Goal: Learn about a topic

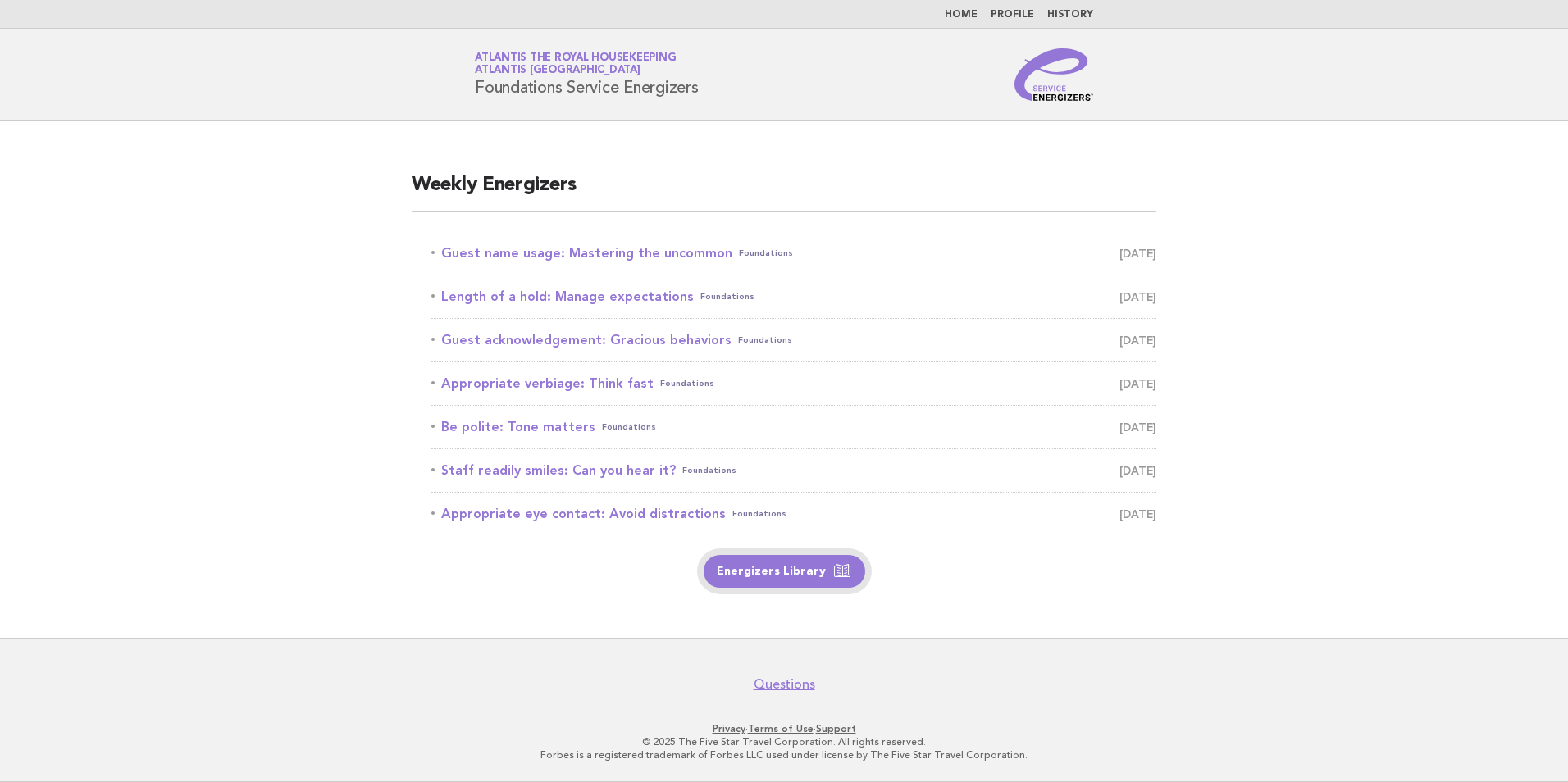
click at [769, 570] on link "Energizers Library" at bounding box center [784, 571] width 161 height 33
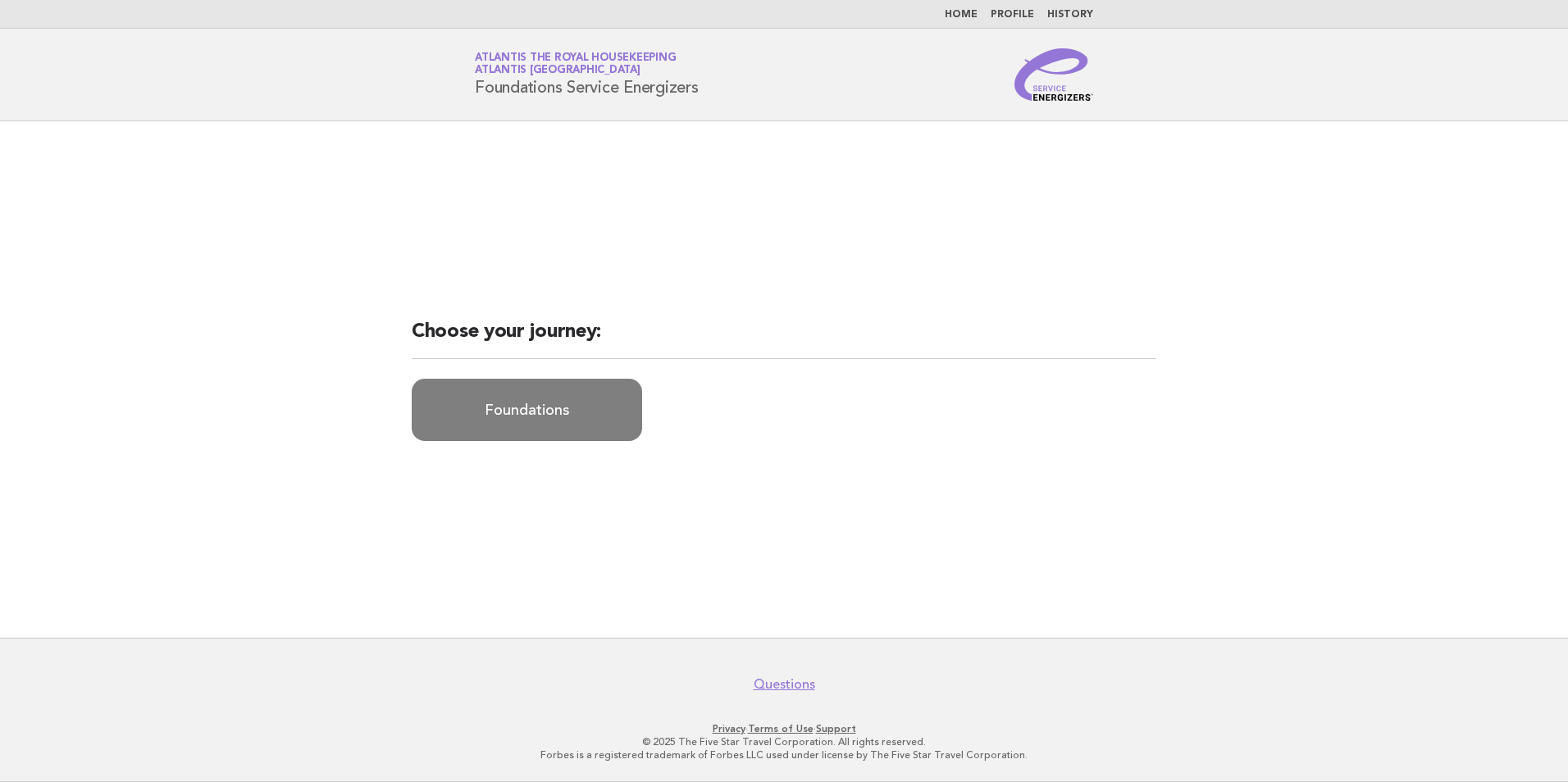
click at [545, 421] on link "Foundations" at bounding box center [527, 410] width 231 height 63
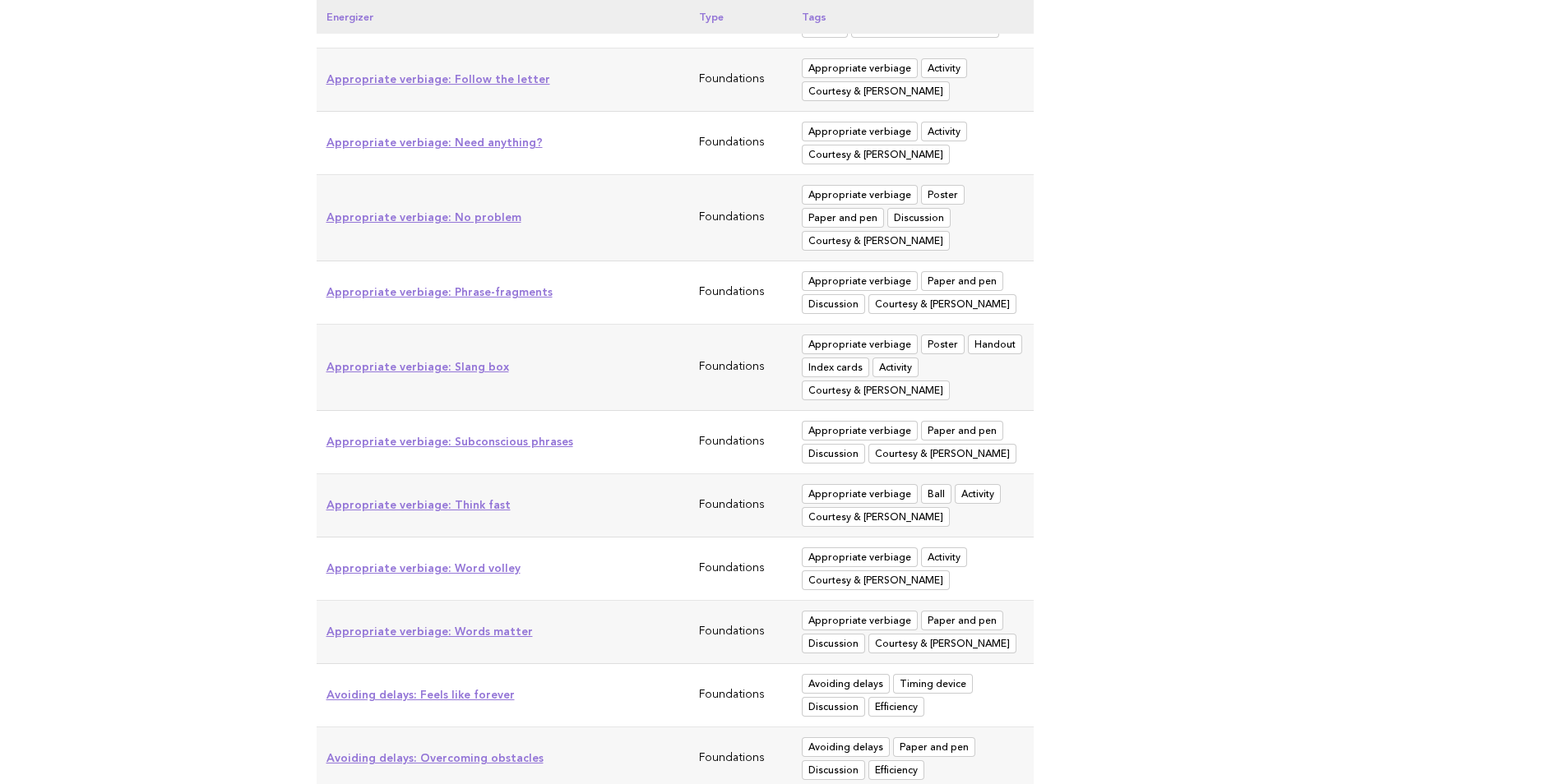
scroll to position [575, 0]
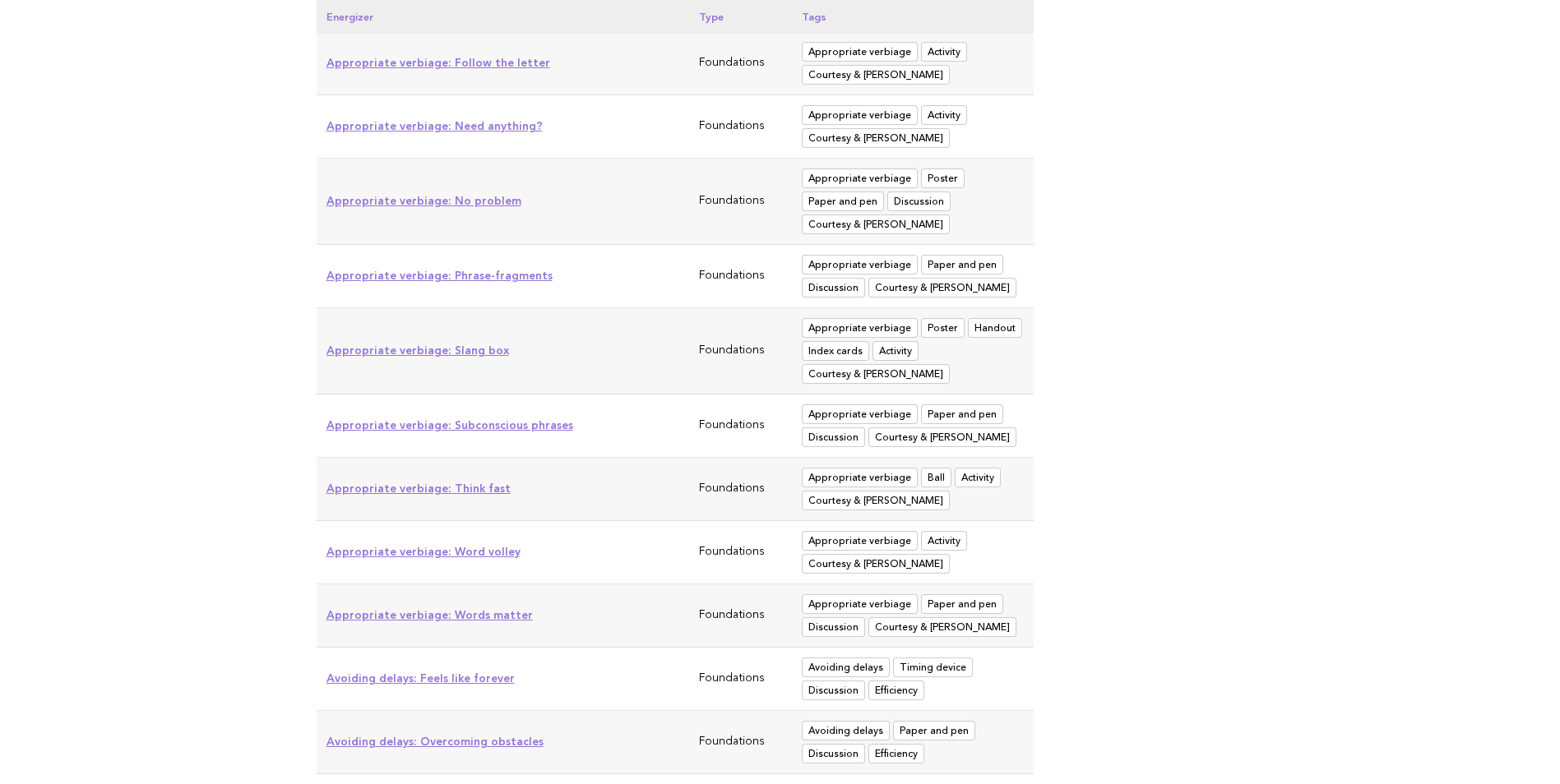
click at [836, 348] on span "Index cards" at bounding box center [835, 351] width 67 height 20
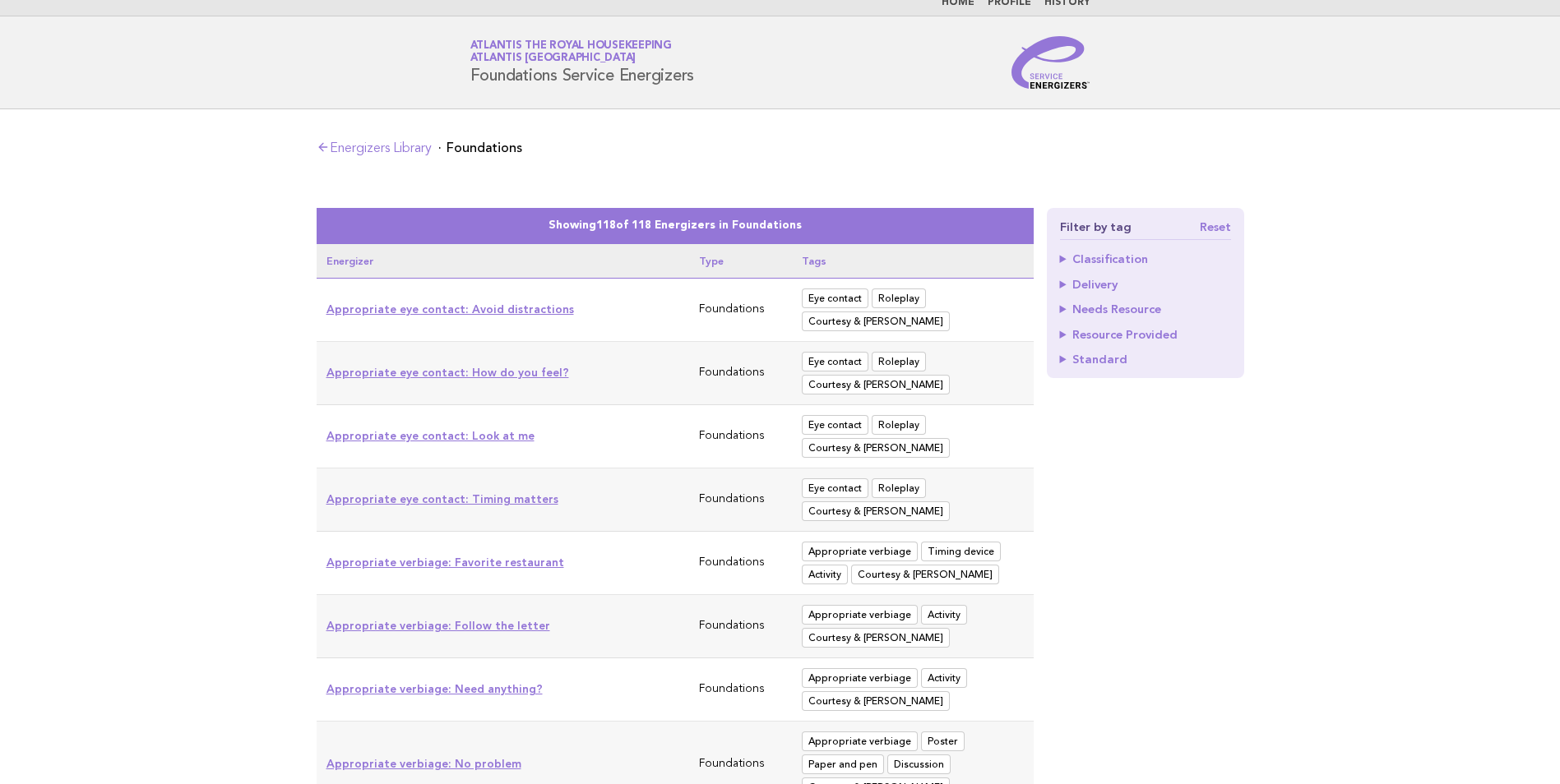
scroll to position [0, 0]
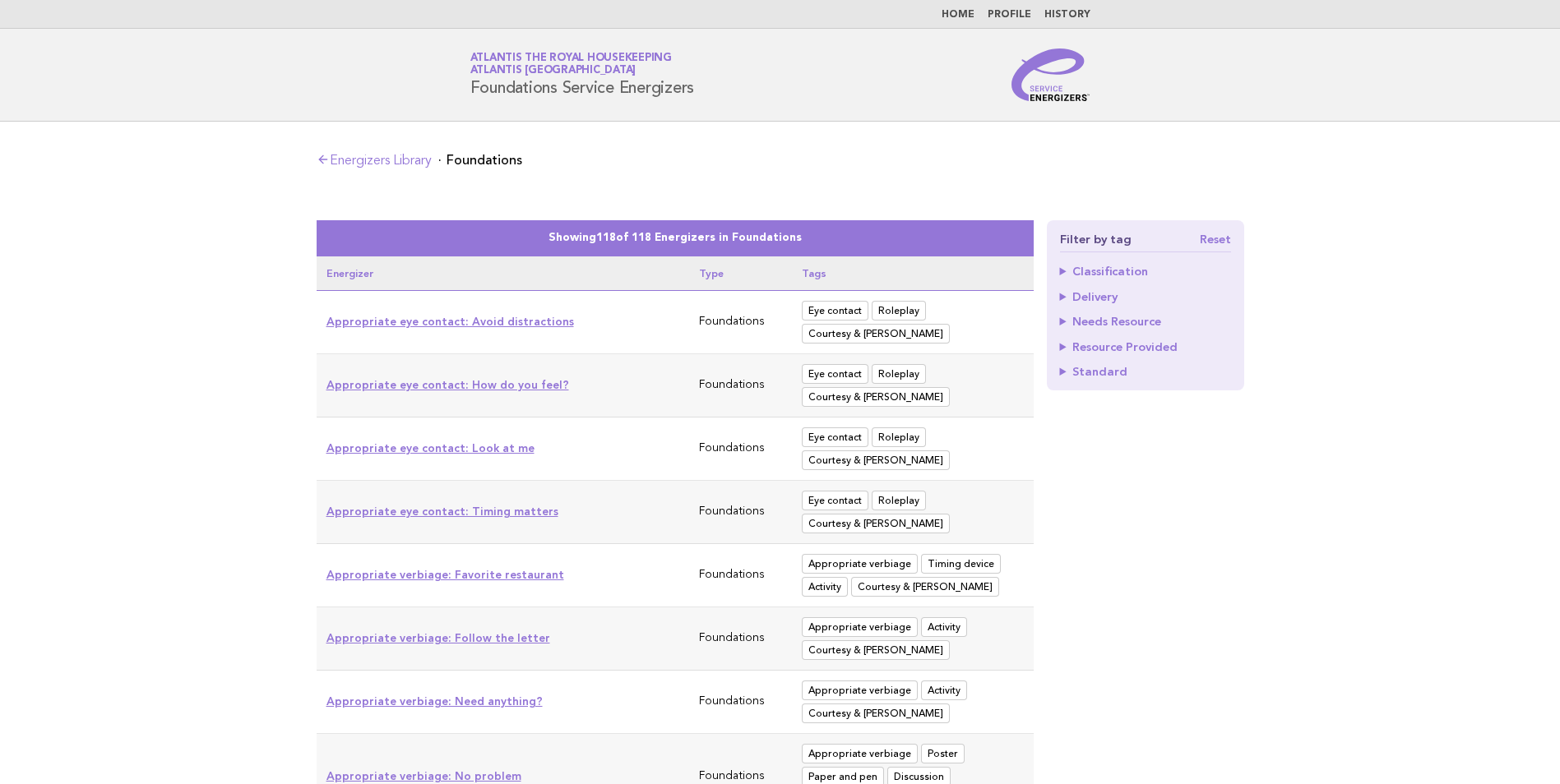
click at [897, 314] on span "Roleplay" at bounding box center [898, 310] width 54 height 20
click at [845, 329] on span "Courtesy & [PERSON_NAME]" at bounding box center [875, 334] width 148 height 20
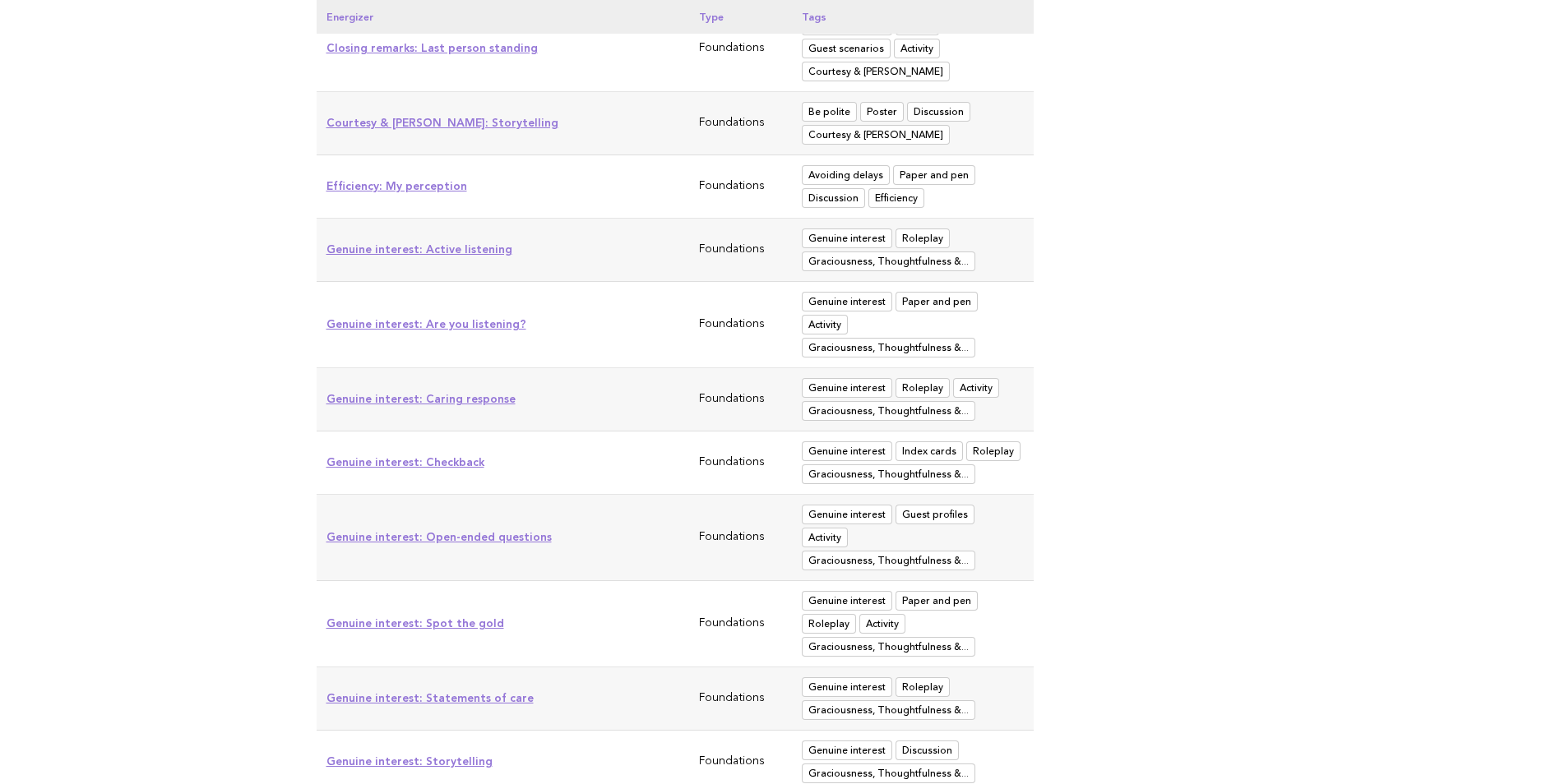
scroll to position [2301, 0]
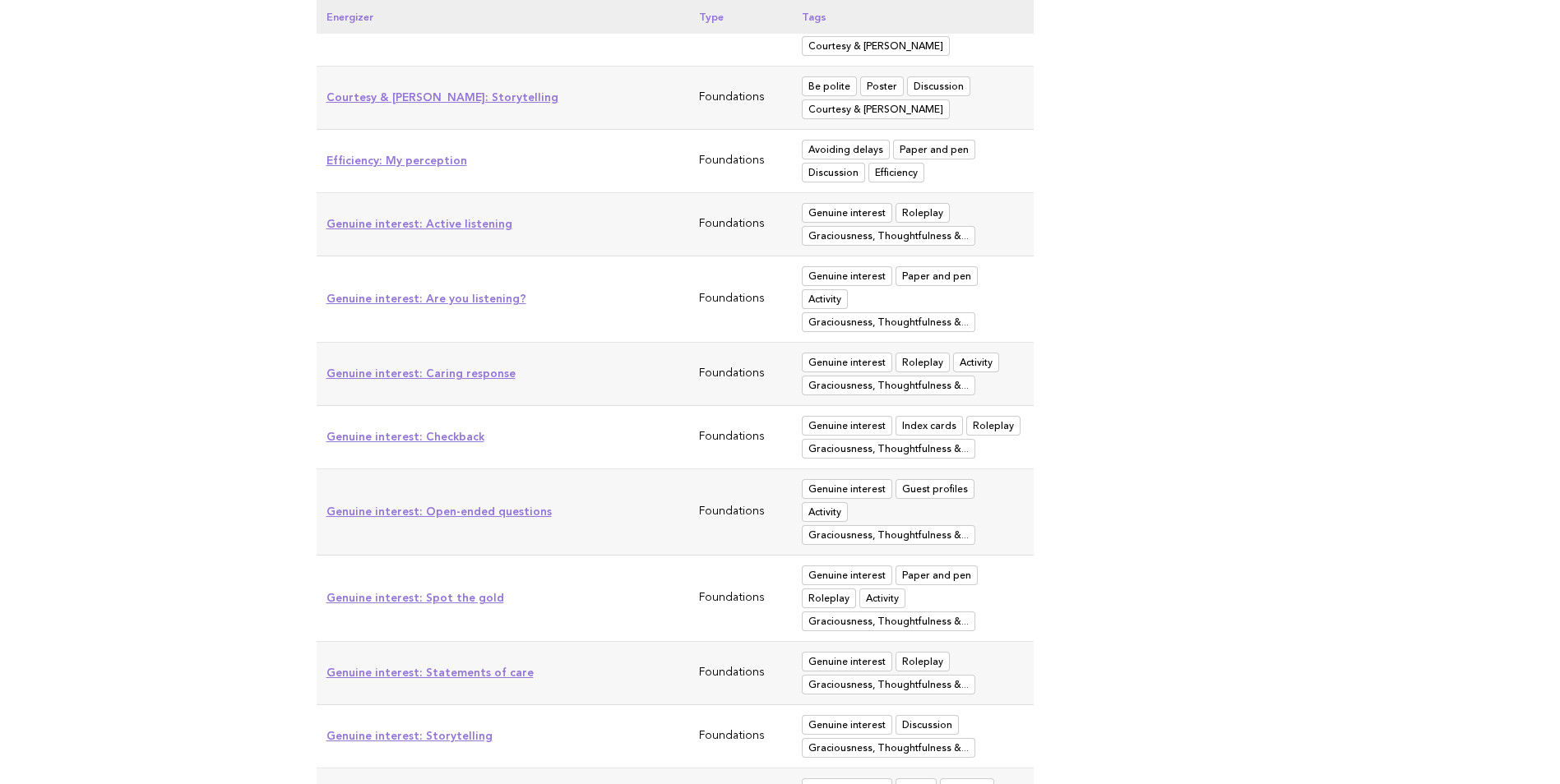
click at [455, 591] on link "Genuine interest: Spot the gold" at bounding box center [415, 597] width 178 height 13
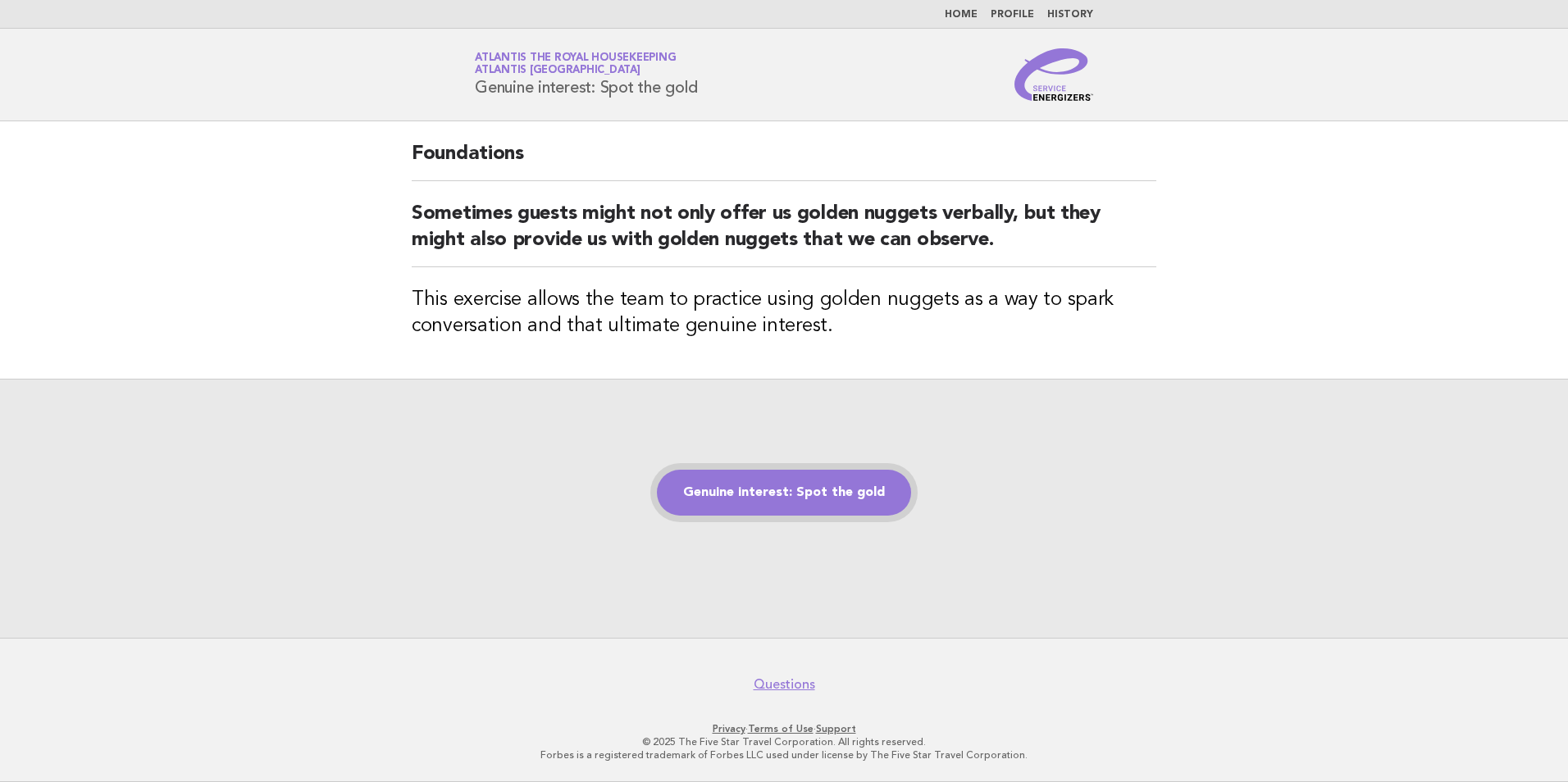
click at [825, 492] on link "Genuine interest: Spot the gold" at bounding box center [784, 493] width 254 height 46
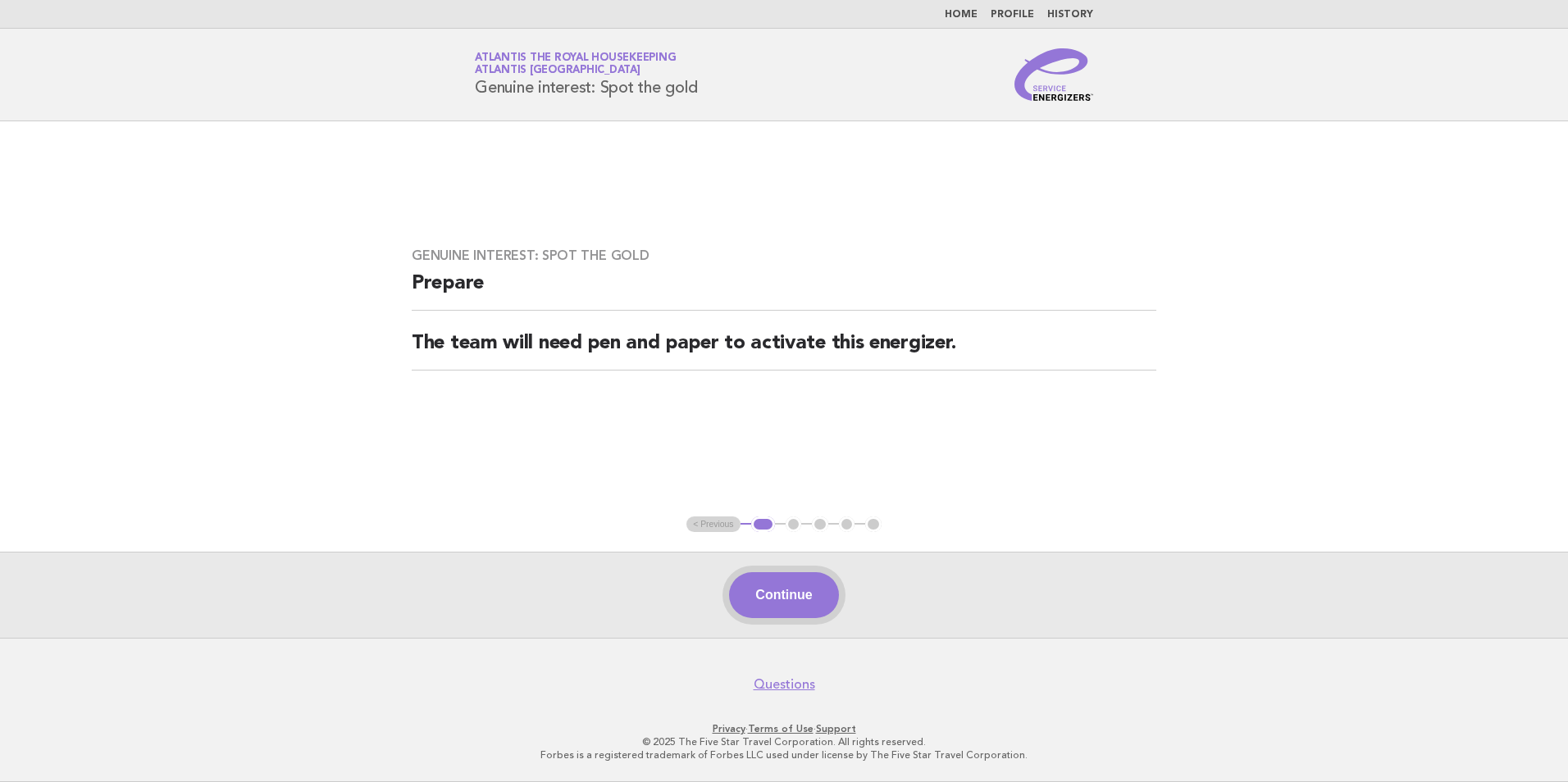
click at [778, 592] on button "Continue" at bounding box center [783, 595] width 109 height 46
